Goal: Check status

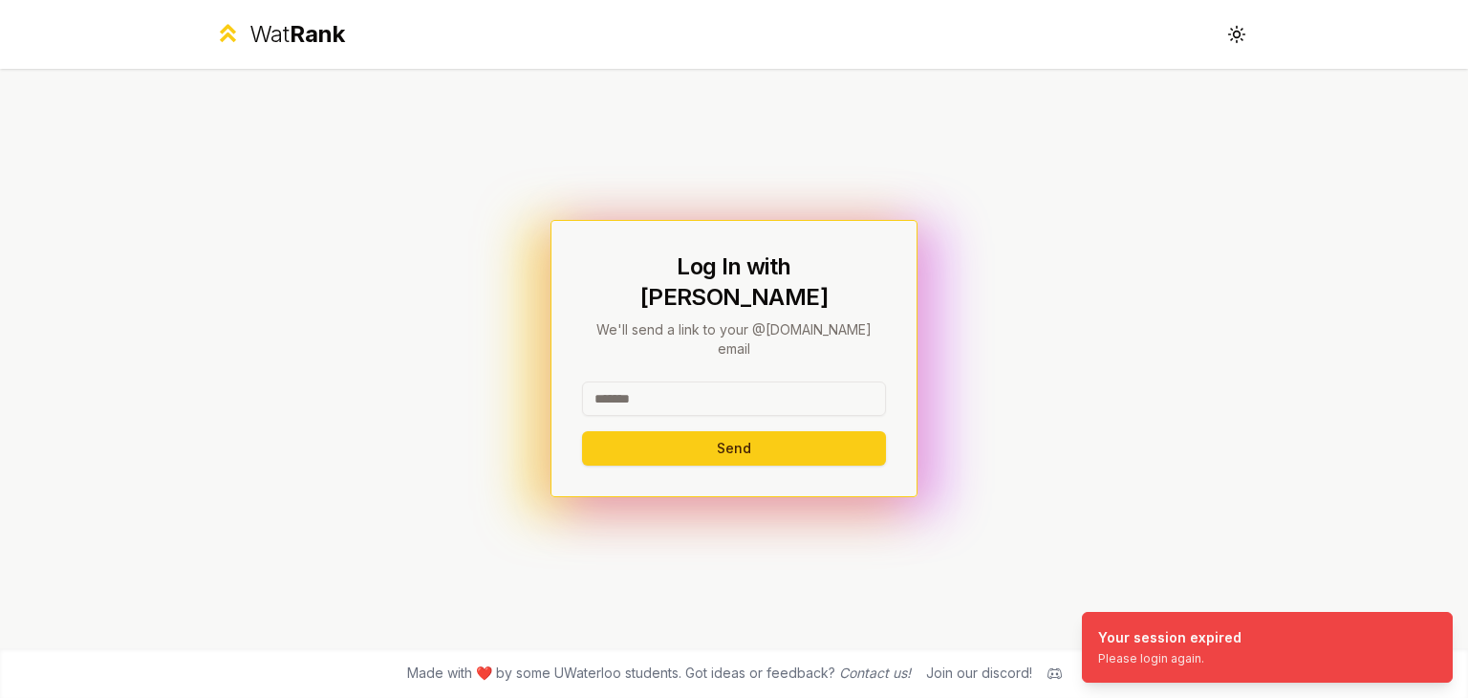
click at [698, 381] on input at bounding box center [734, 398] width 304 height 34
type input "******"
click at [646, 433] on button "Send" at bounding box center [734, 448] width 304 height 34
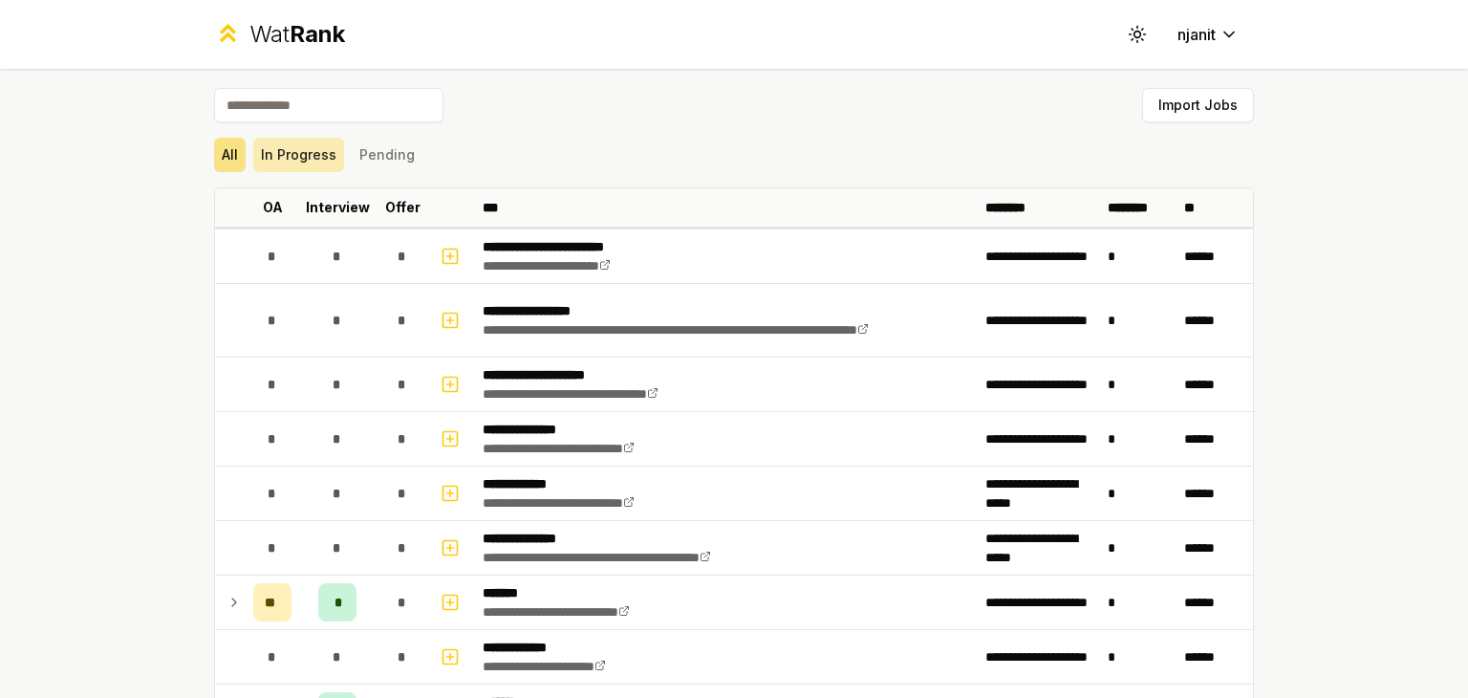
click at [307, 162] on button "In Progress" at bounding box center [298, 155] width 91 height 34
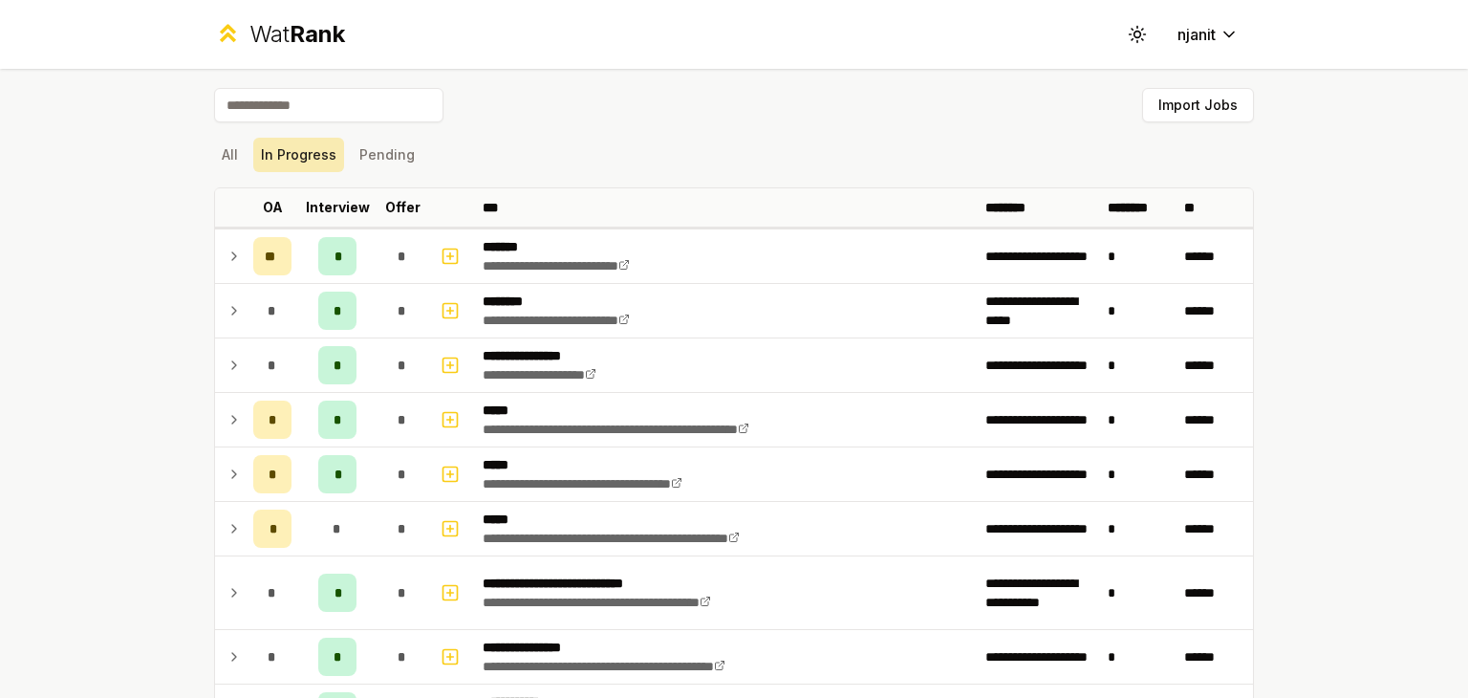
click at [307, 162] on button "In Progress" at bounding box center [298, 155] width 91 height 34
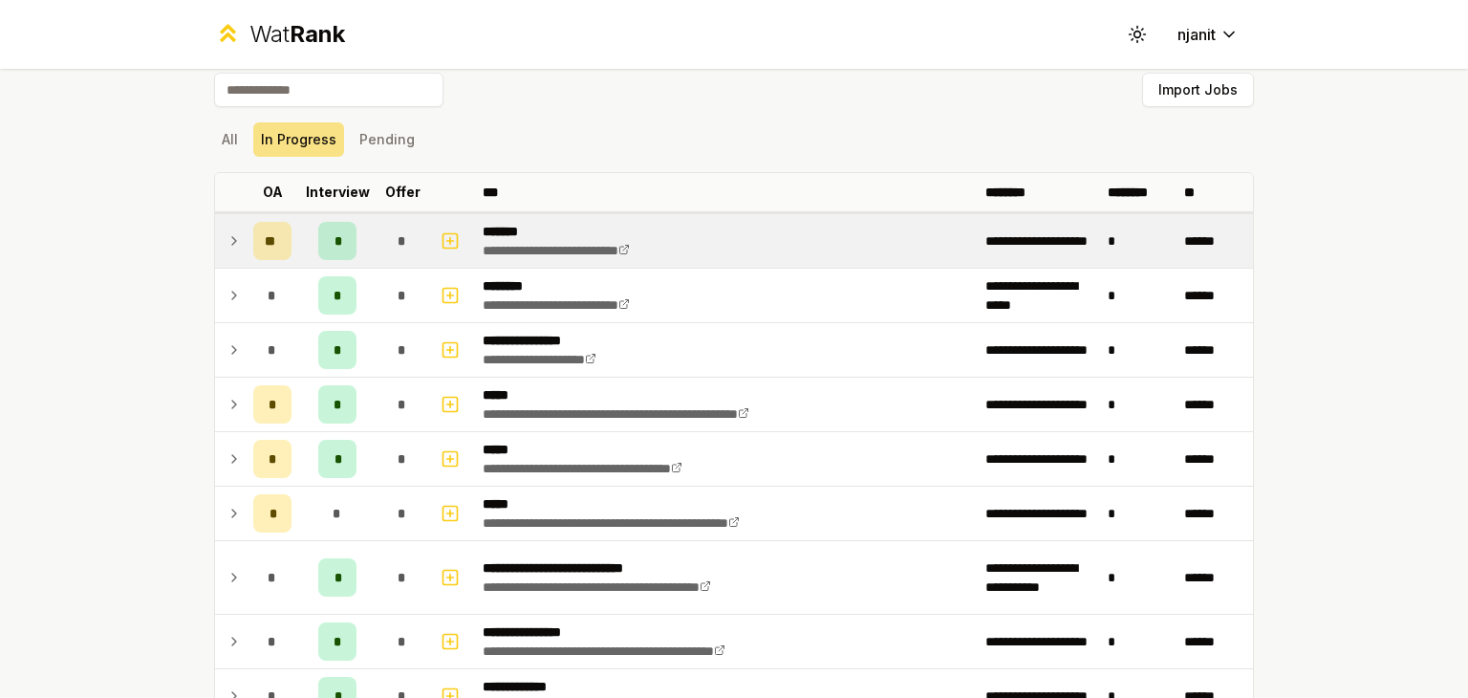
scroll to position [4, 0]
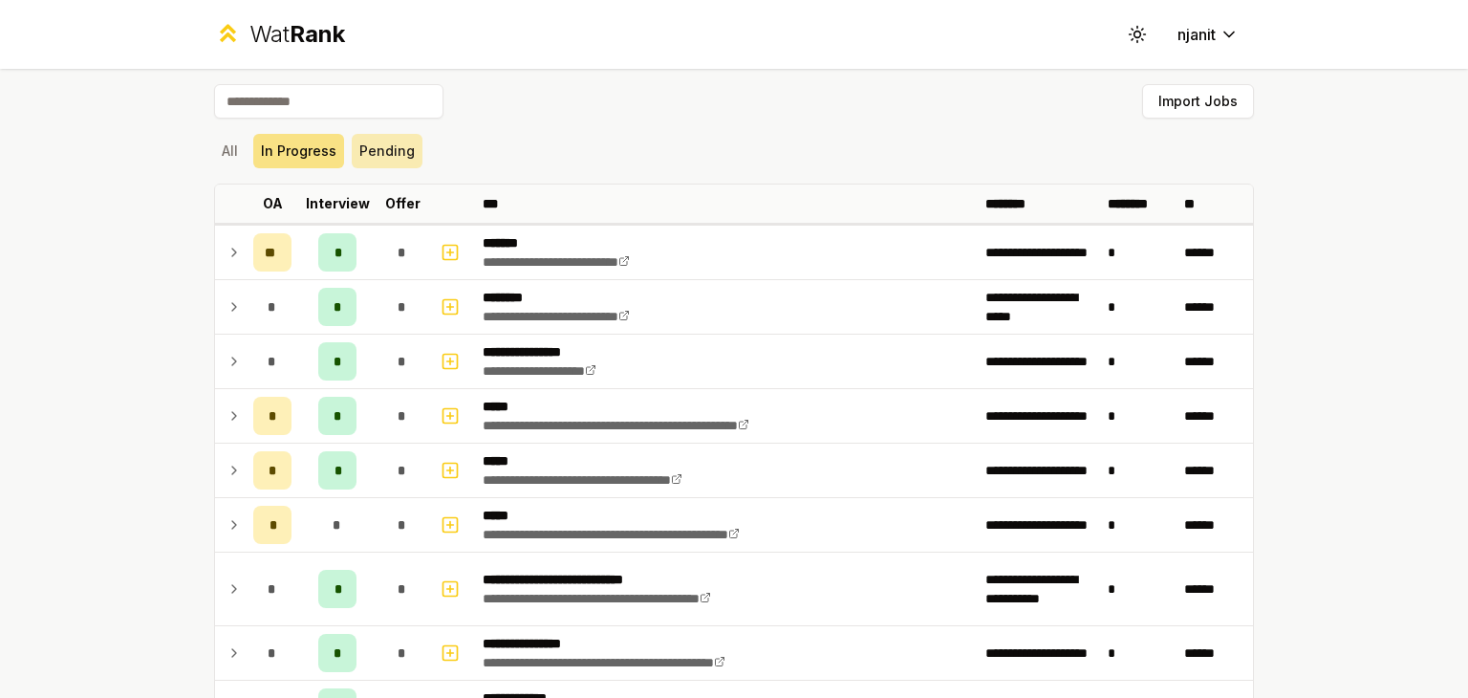
click at [370, 158] on button "Pending" at bounding box center [387, 151] width 71 height 34
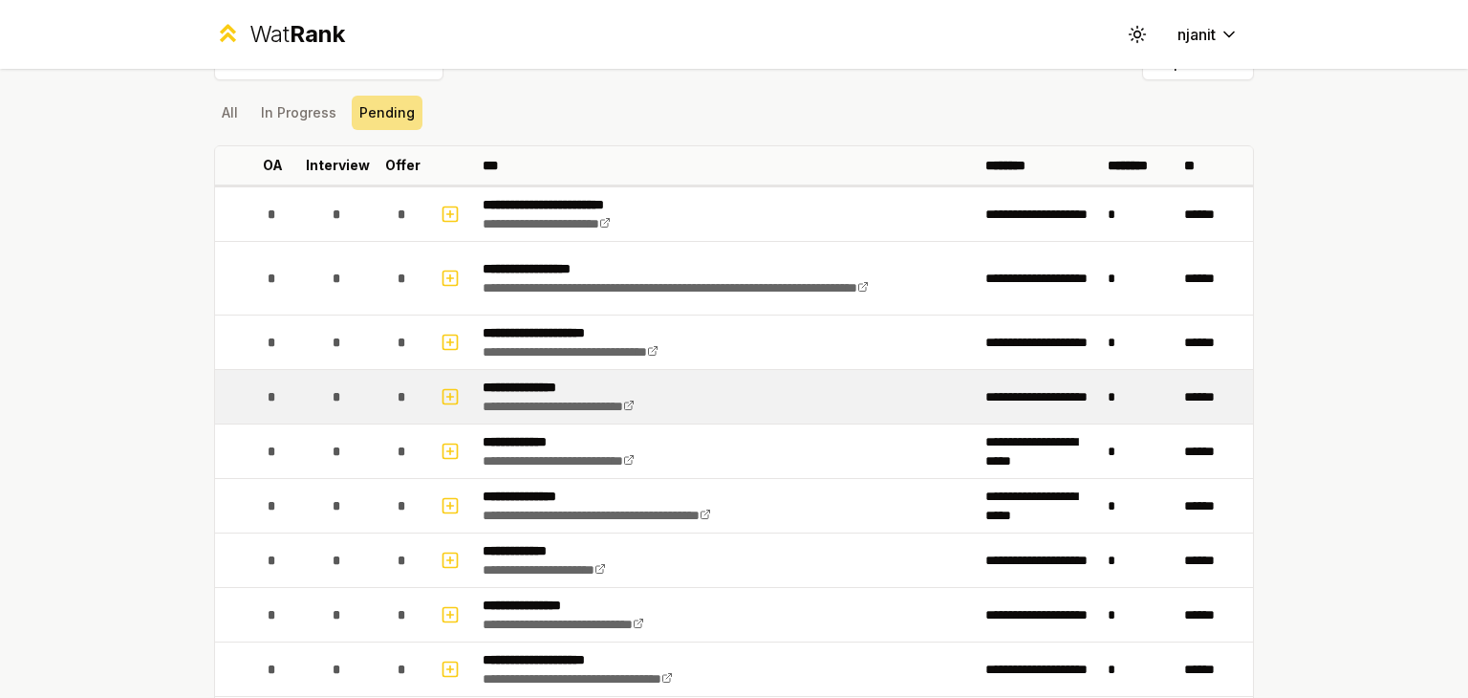
scroll to position [0, 0]
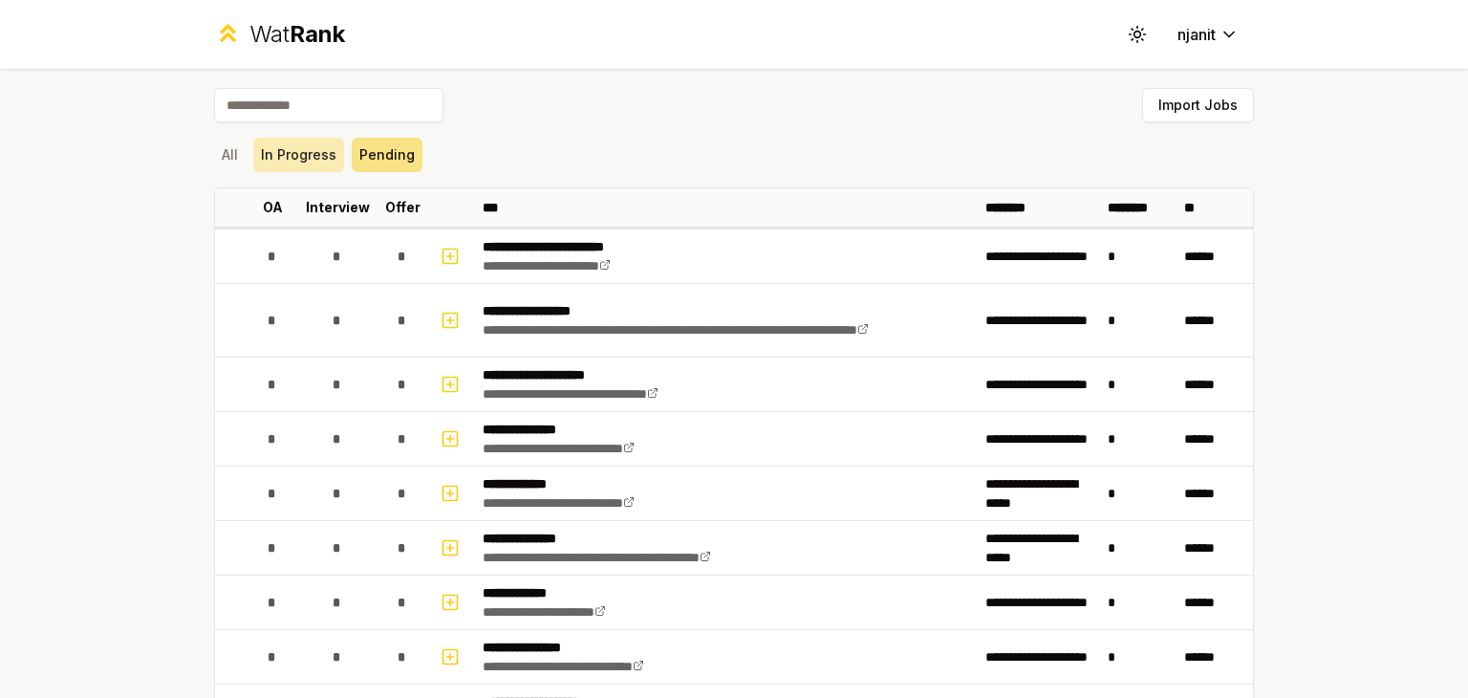
click at [294, 158] on button "In Progress" at bounding box center [298, 155] width 91 height 34
